Goal: Task Accomplishment & Management: Manage account settings

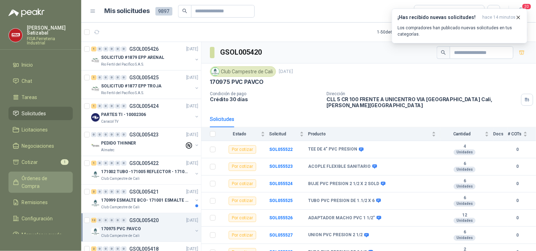
click at [52, 175] on span "Órdenes de Compra" at bounding box center [44, 183] width 44 height 16
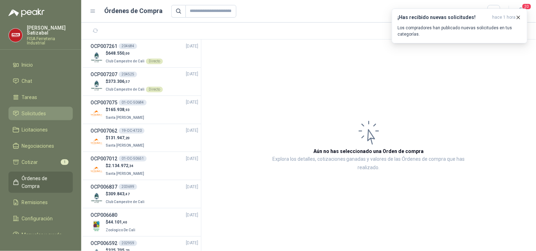
click at [44, 110] on span "Solicitudes" at bounding box center [34, 114] width 24 height 8
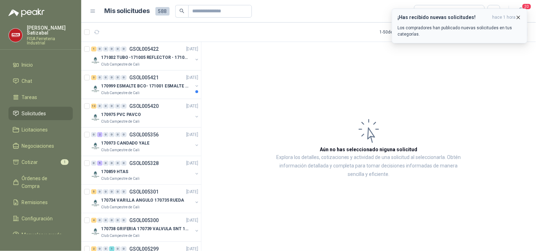
click at [518, 16] on icon "button" at bounding box center [518, 17] width 6 height 6
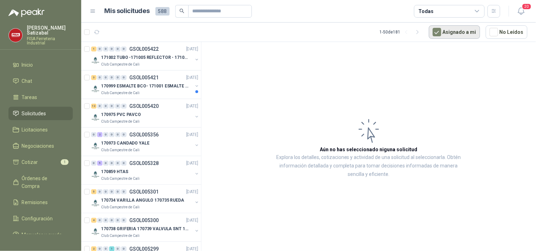
click at [450, 34] on button "Asignado a mi" at bounding box center [454, 31] width 51 height 13
